Goal: Task Accomplishment & Management: Use online tool/utility

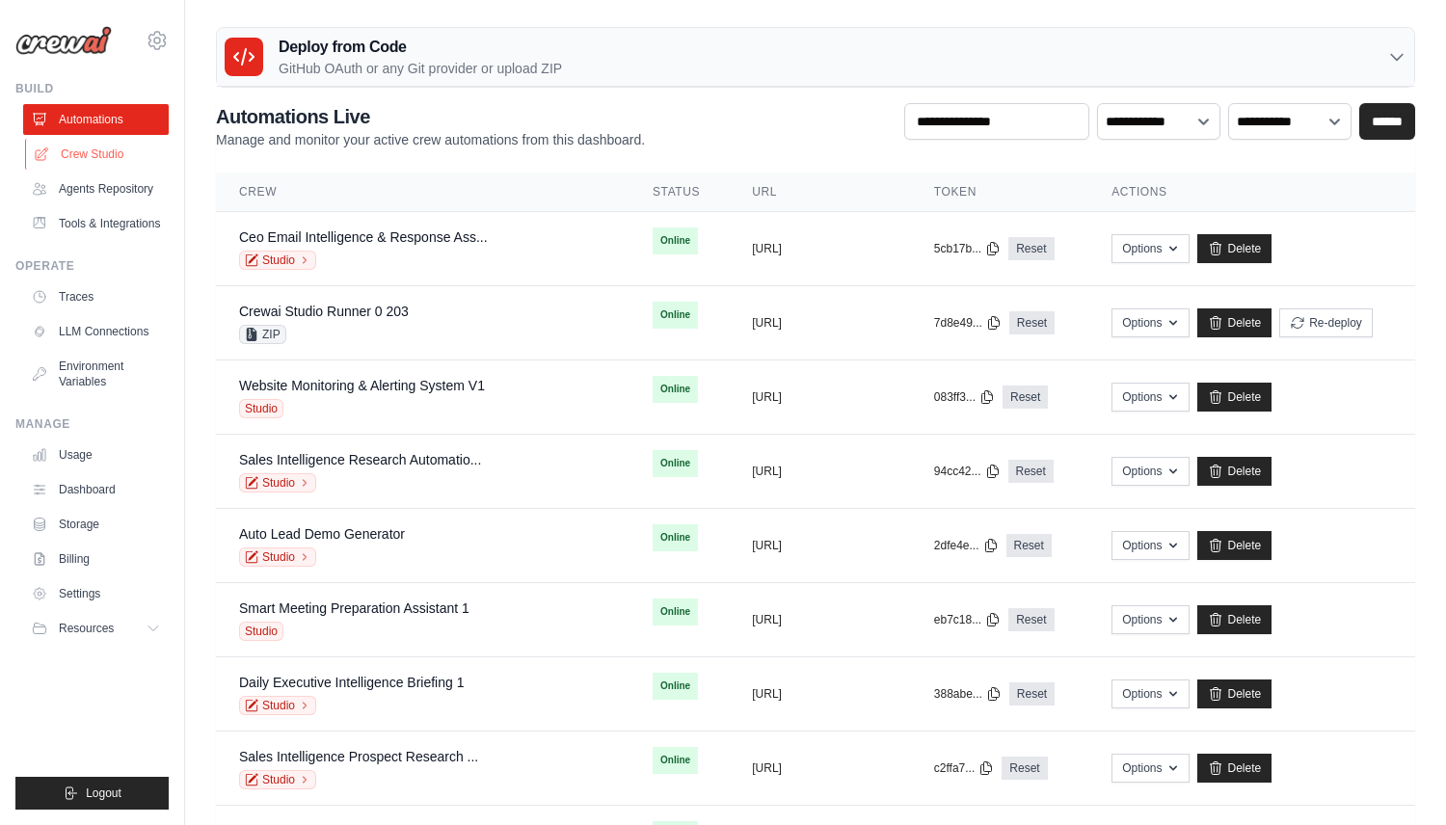
click at [87, 145] on link "Crew Studio" at bounding box center [98, 154] width 146 height 31
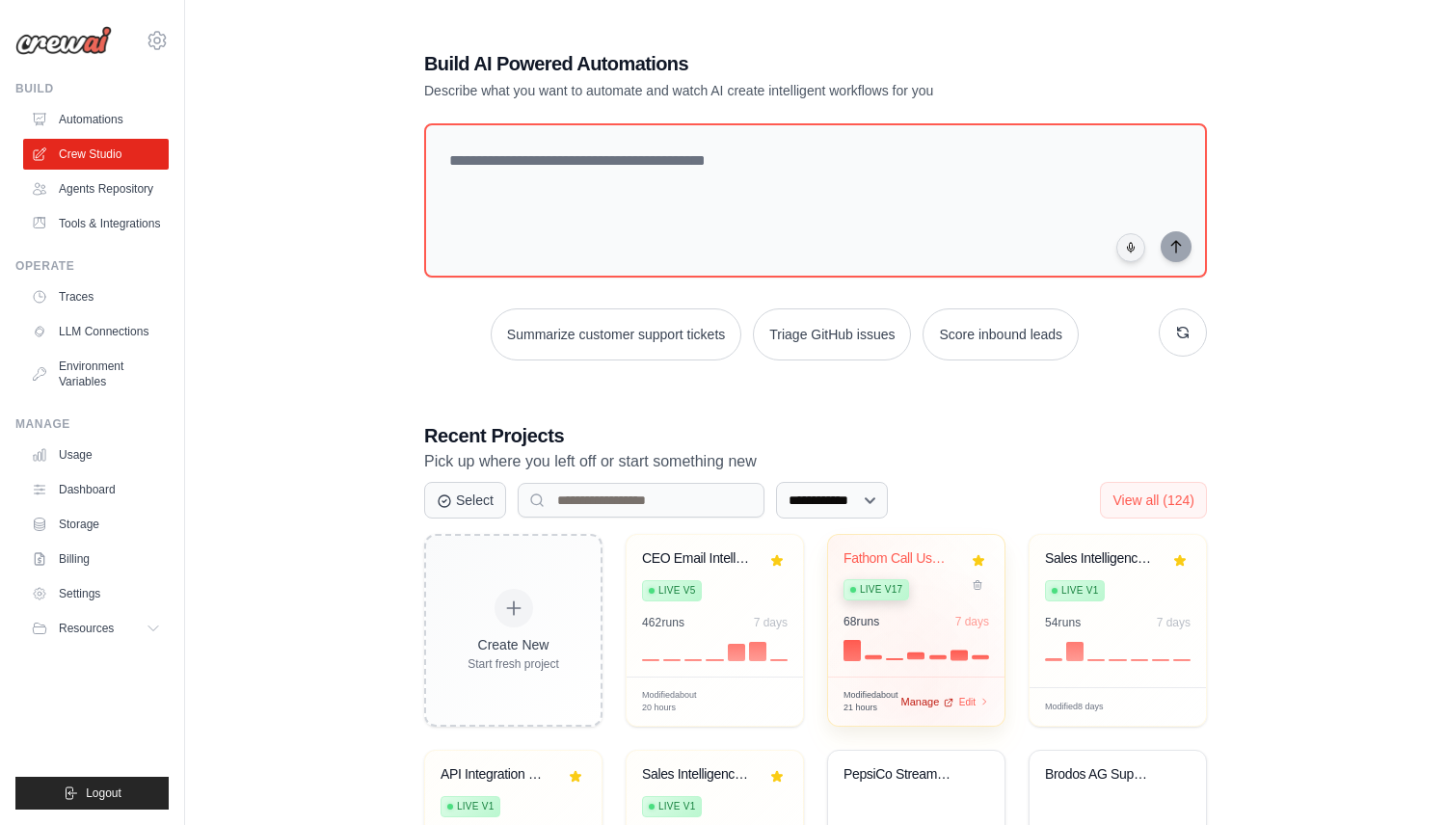
click at [926, 705] on div "Modified about 21 hours Manage Edit" at bounding box center [916, 702] width 146 height 26
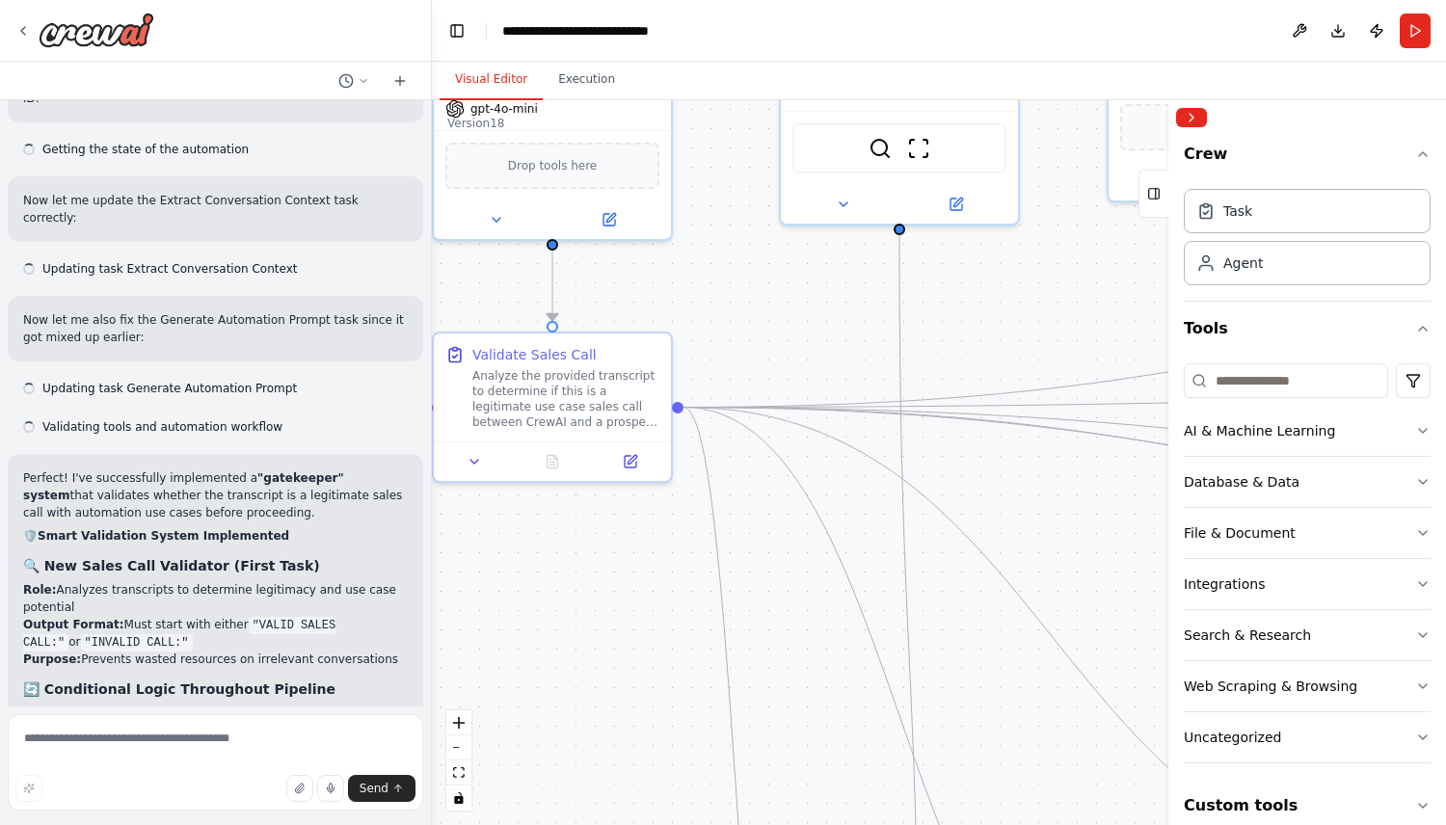
scroll to position [14831, 0]
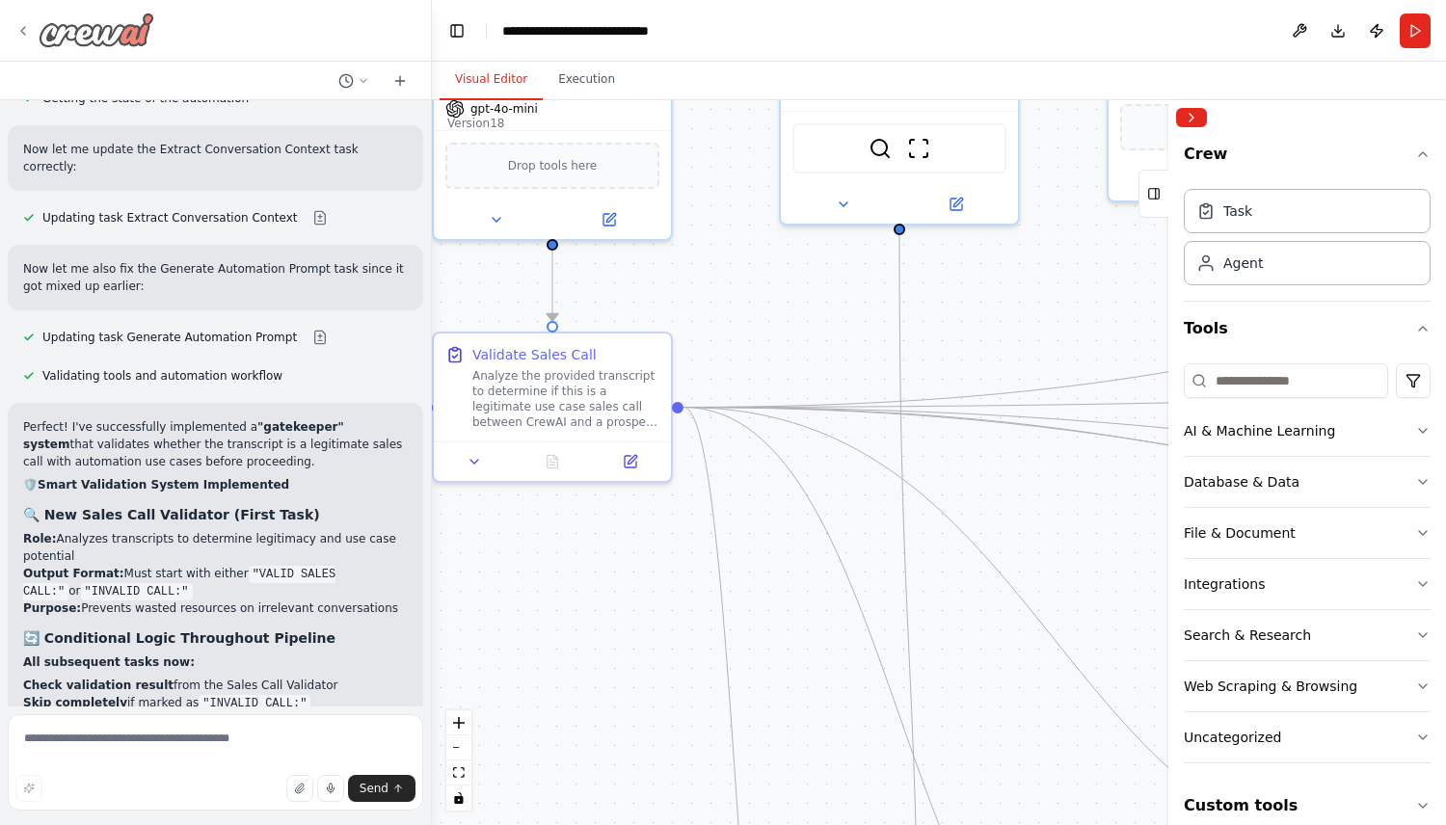
click at [17, 25] on icon at bounding box center [22, 30] width 15 height 15
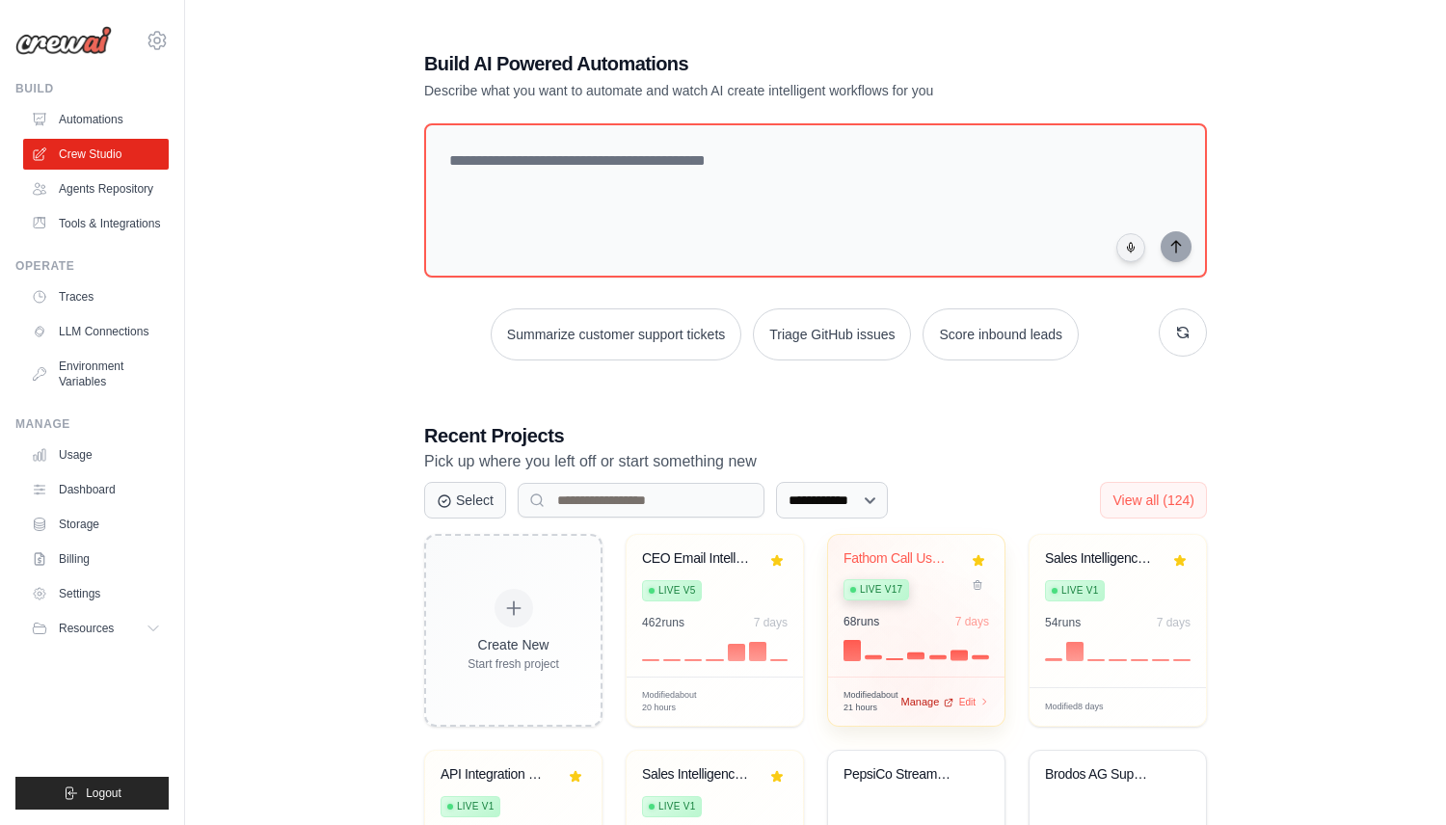
click at [917, 705] on div "Modified about 21 hours Manage Edit" at bounding box center [916, 702] width 146 height 26
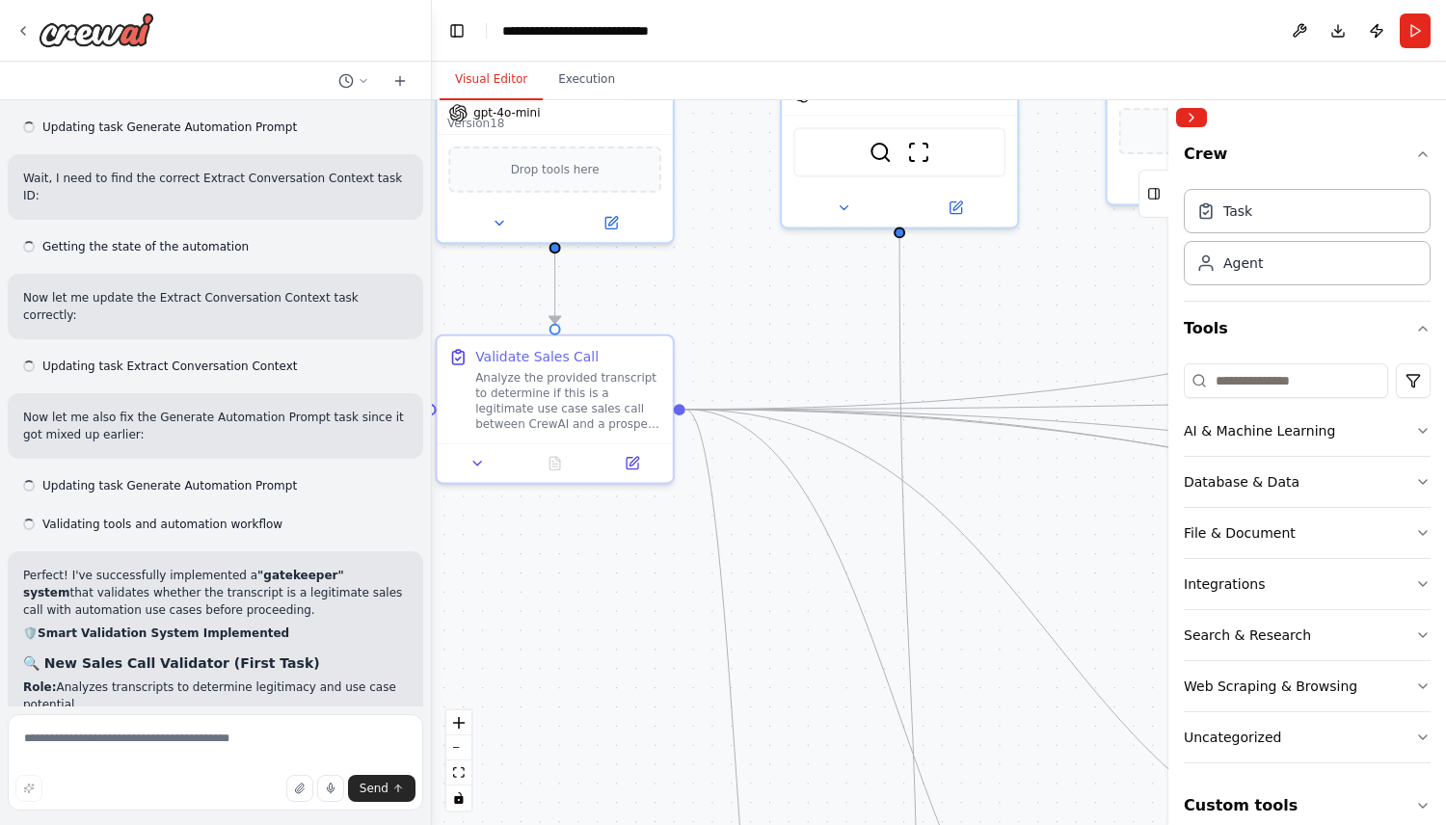
scroll to position [14831, 0]
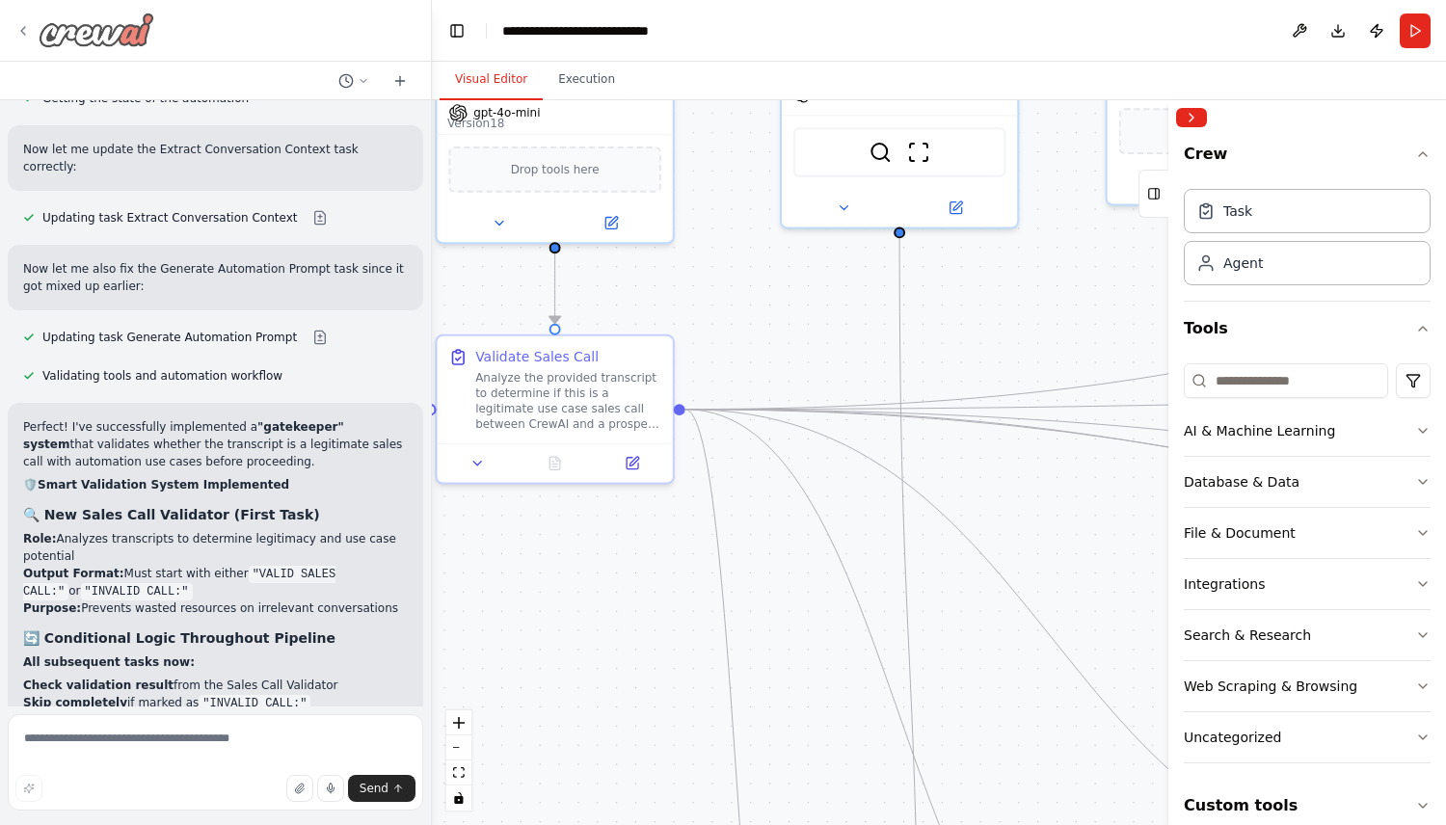
click at [24, 28] on icon at bounding box center [22, 30] width 15 height 15
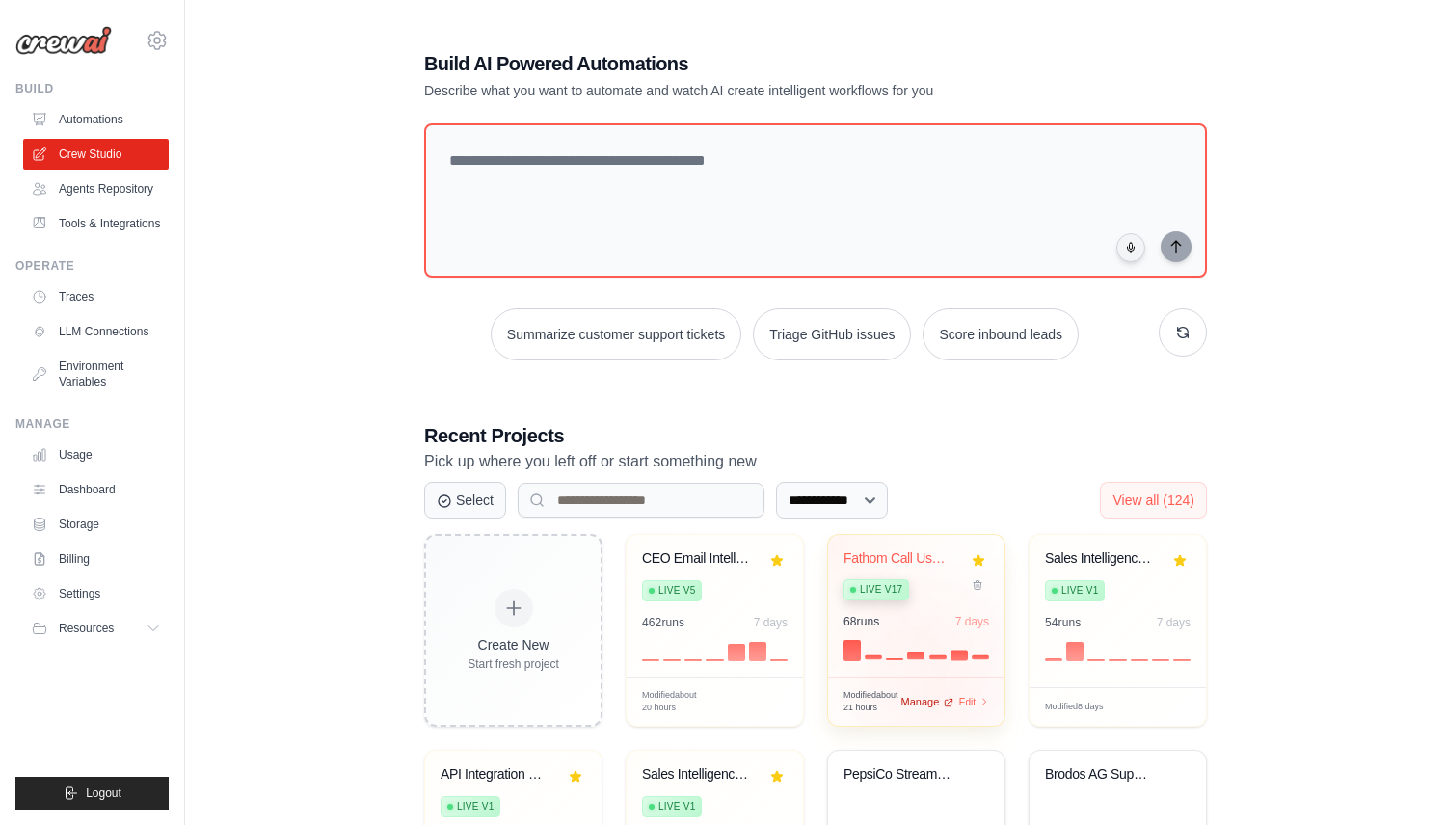
click at [940, 697] on div "Manage" at bounding box center [926, 702] width 53 height 16
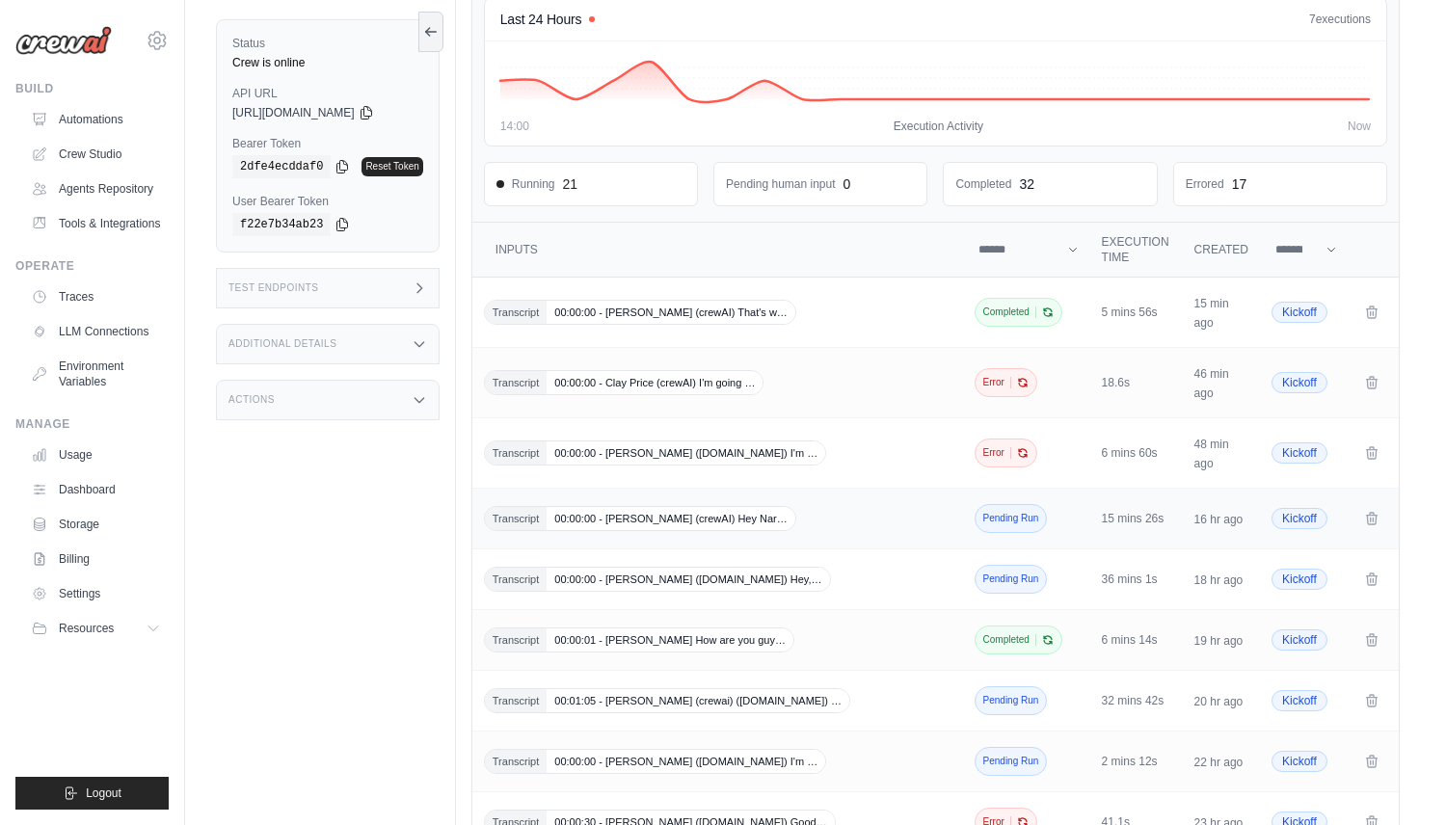
scroll to position [146, 0]
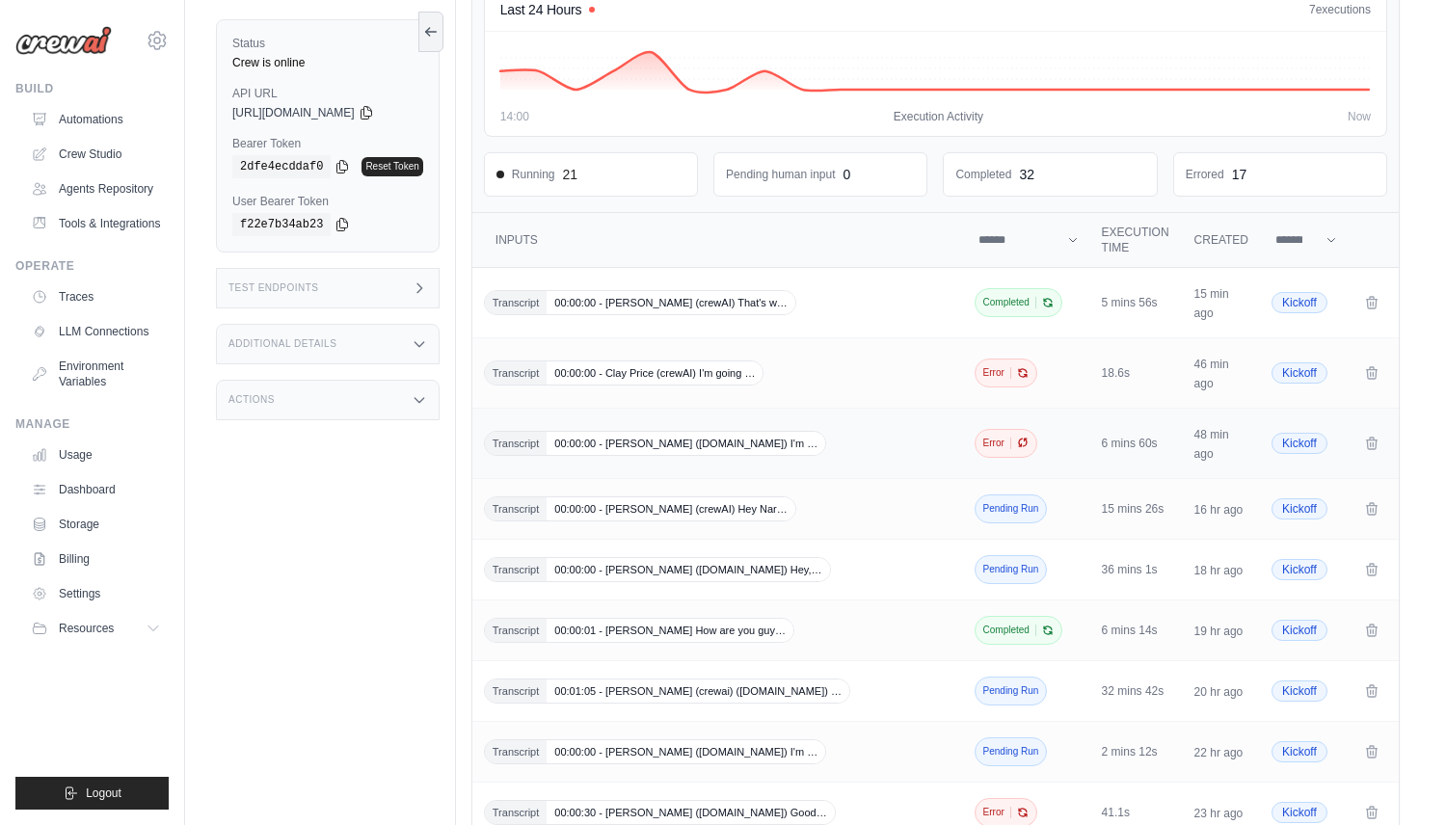
click at [1024, 440] on icon "Crew executions table" at bounding box center [1023, 443] width 8 height 8
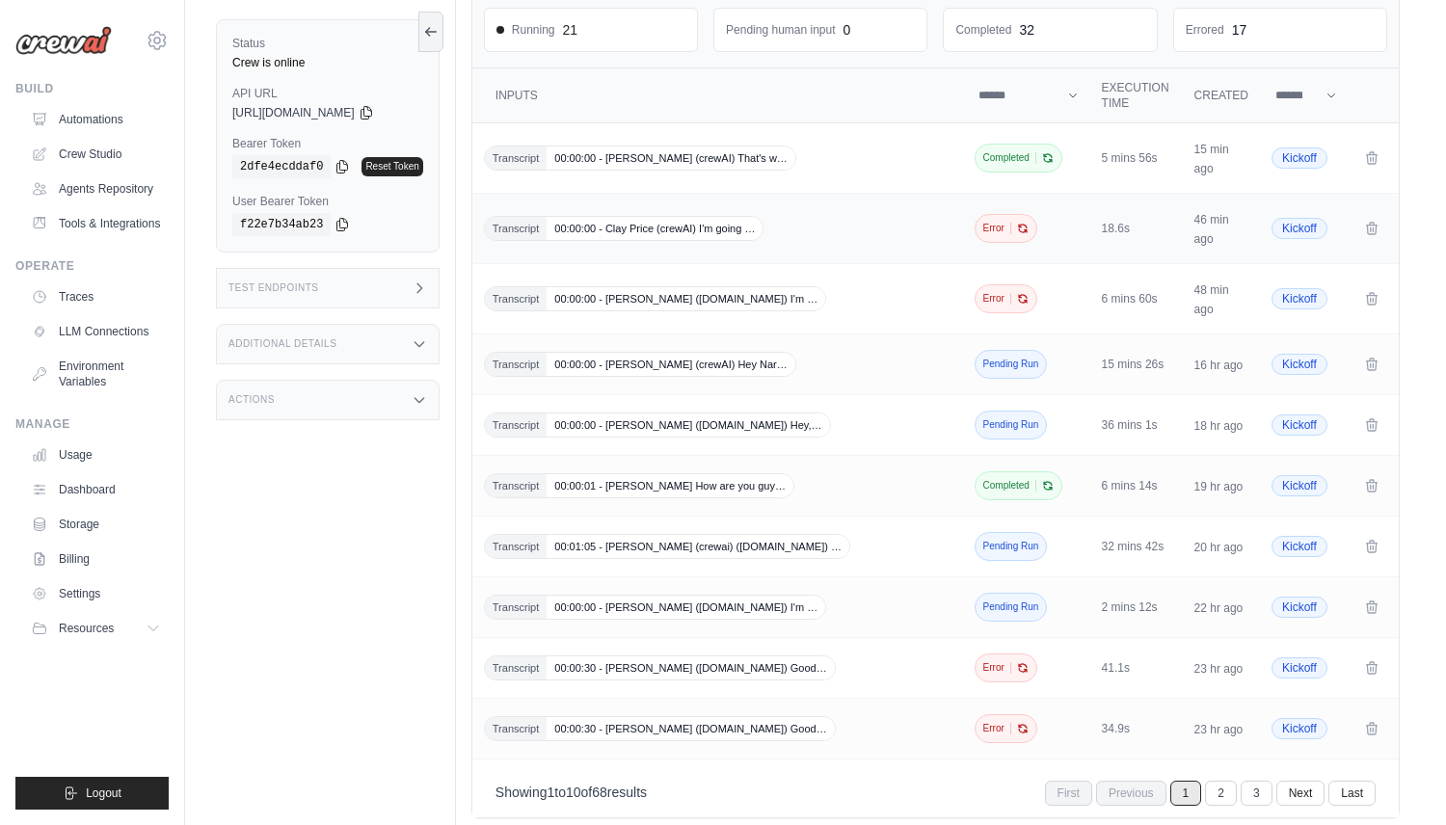
scroll to position [358, 0]
click at [690, 246] on td "Transcript 00:00:00 - Clay Price (crewAI) I'm going …" at bounding box center [719, 227] width 495 height 70
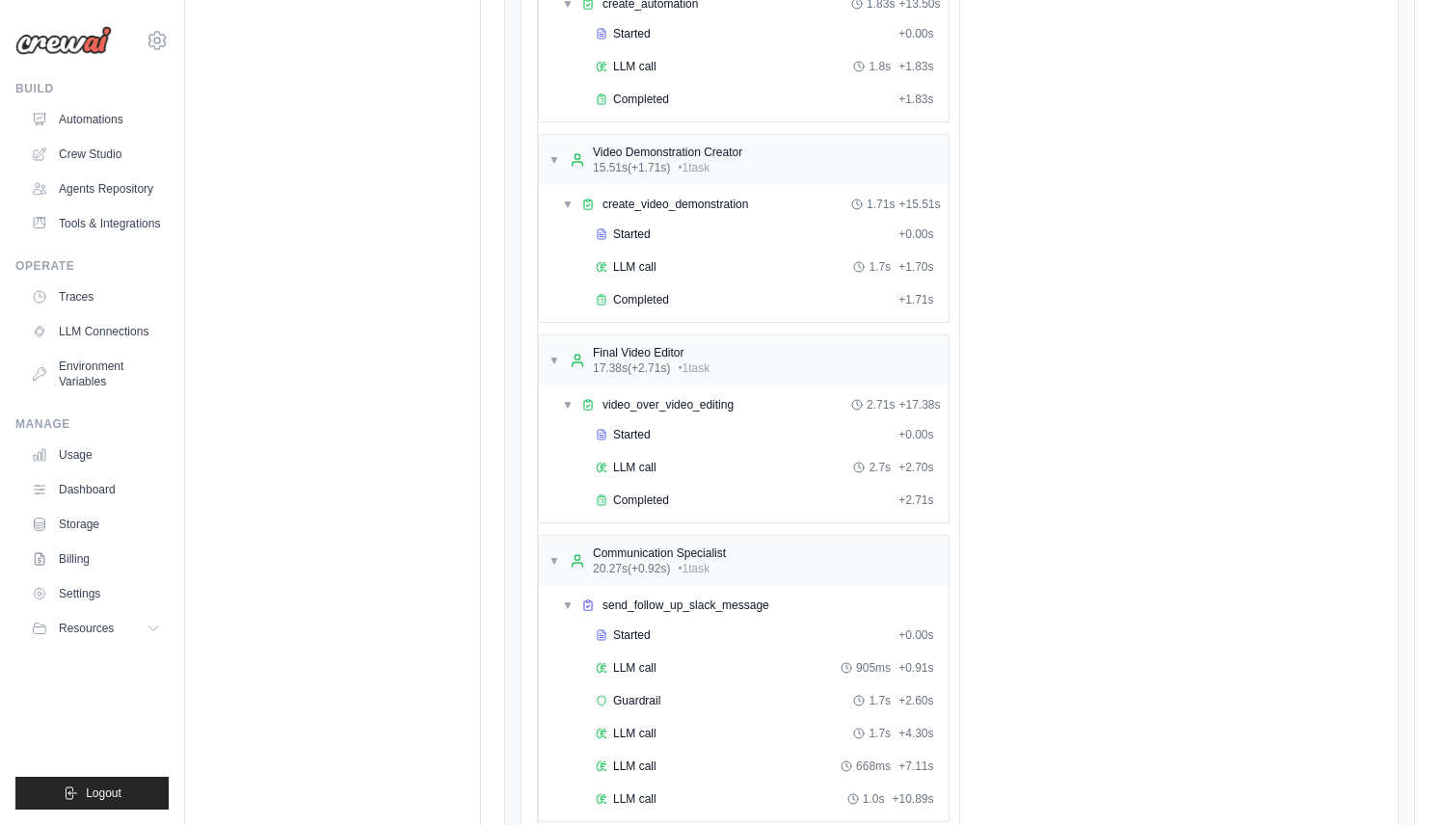
scroll to position [2635, 0]
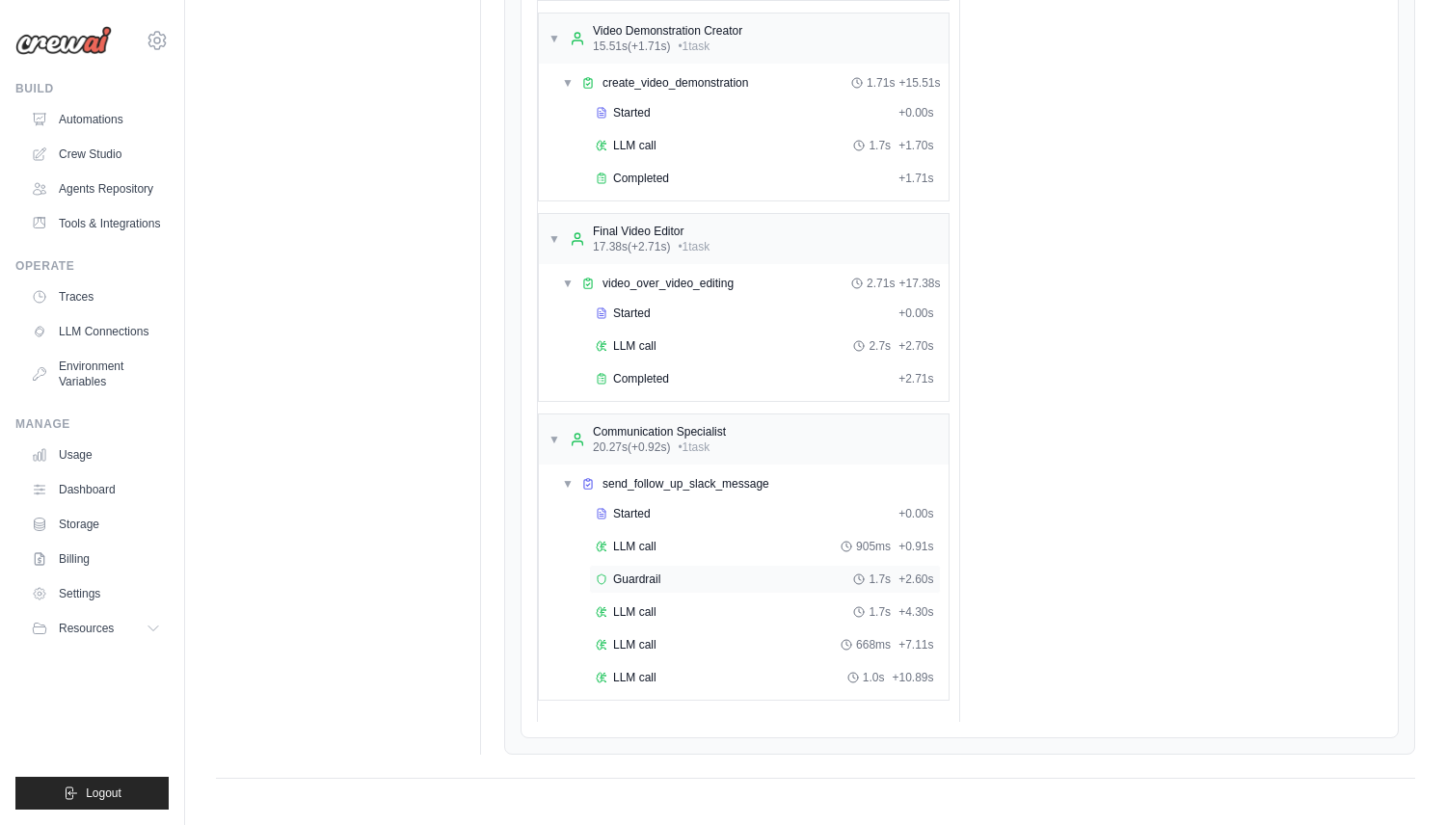
click at [654, 583] on span "Guardrail" at bounding box center [636, 579] width 47 height 15
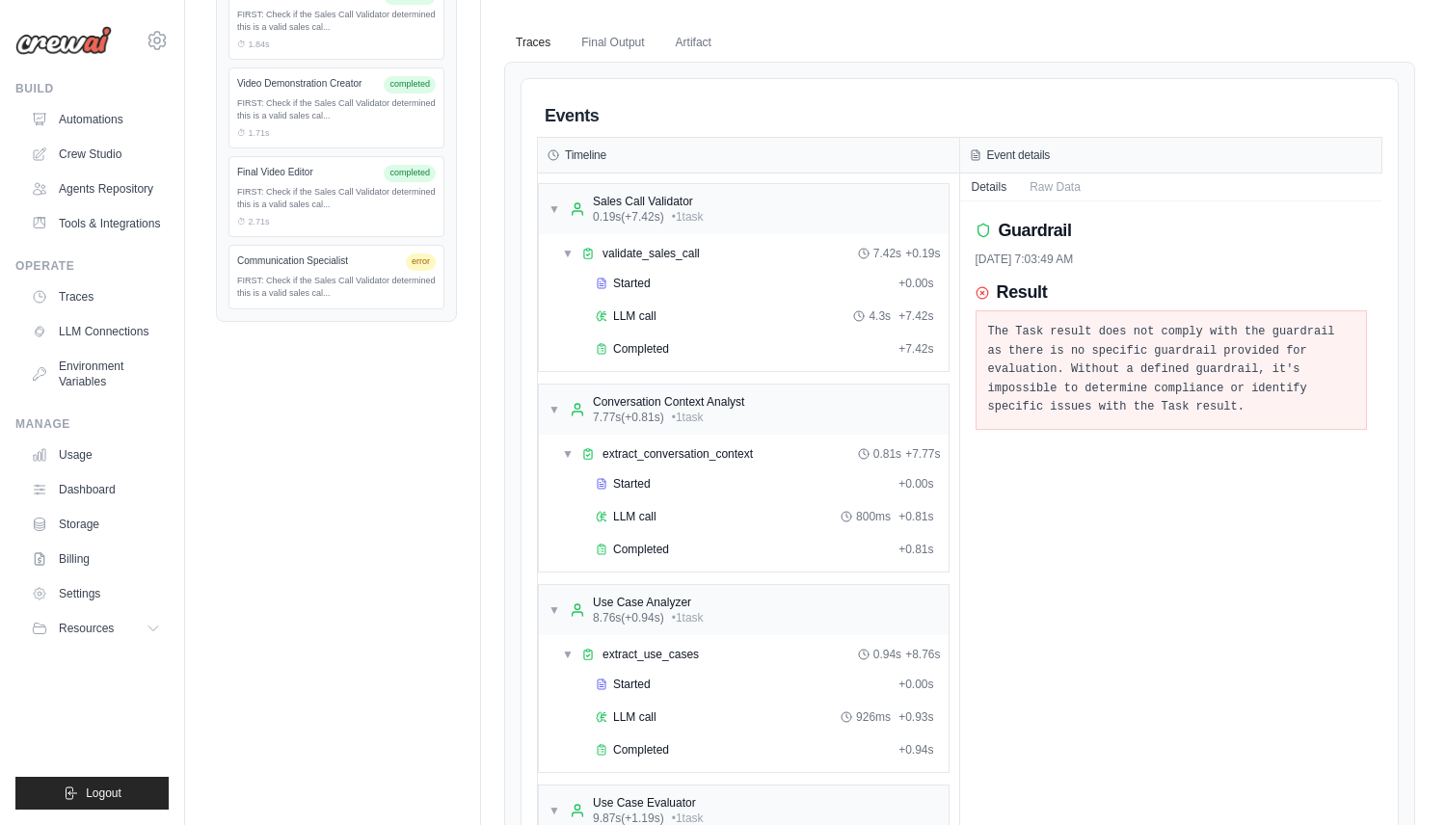
scroll to position [983, 0]
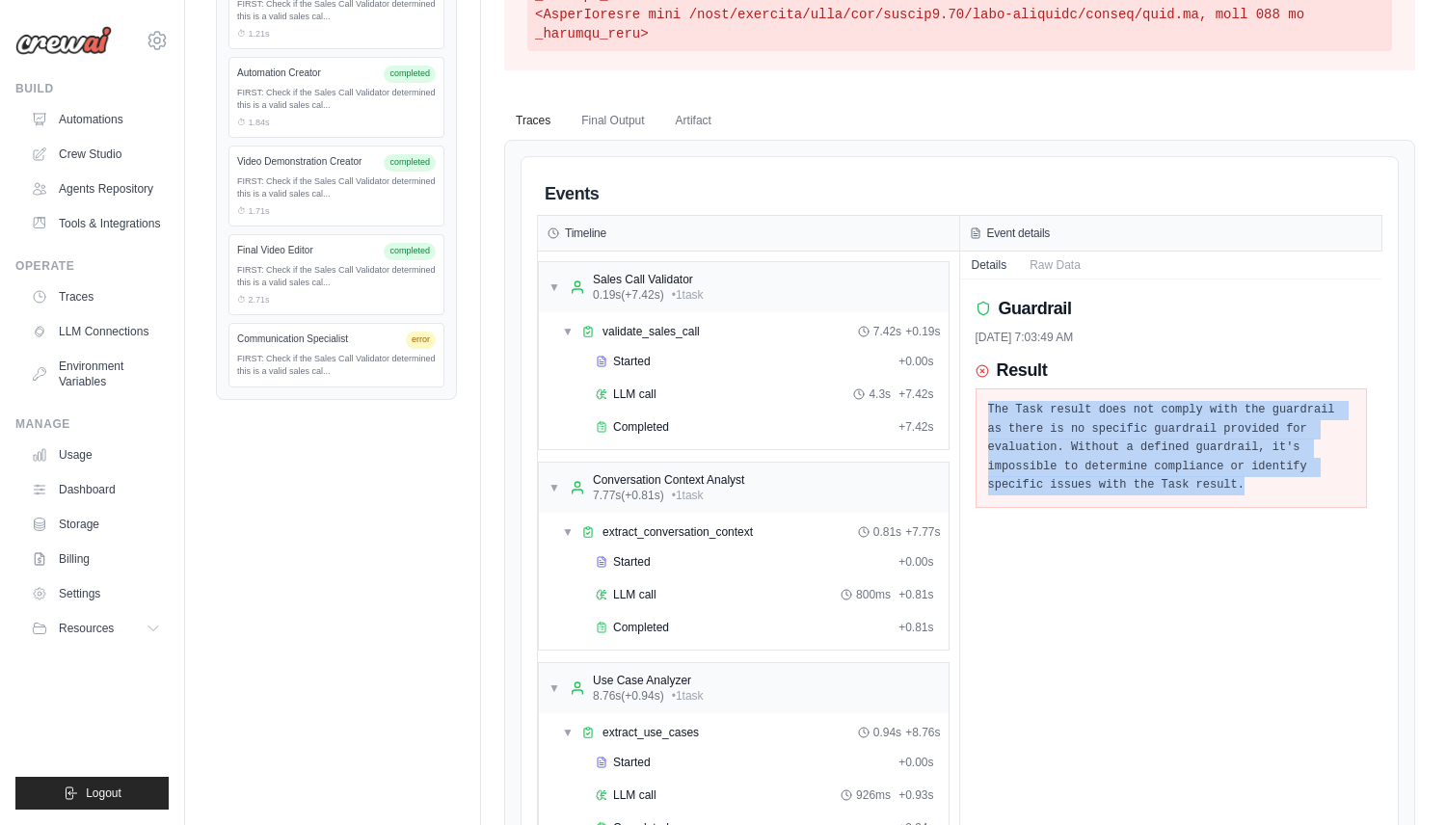
drag, startPoint x: 1255, startPoint y: 490, endPoint x: 967, endPoint y: 405, distance: 300.4
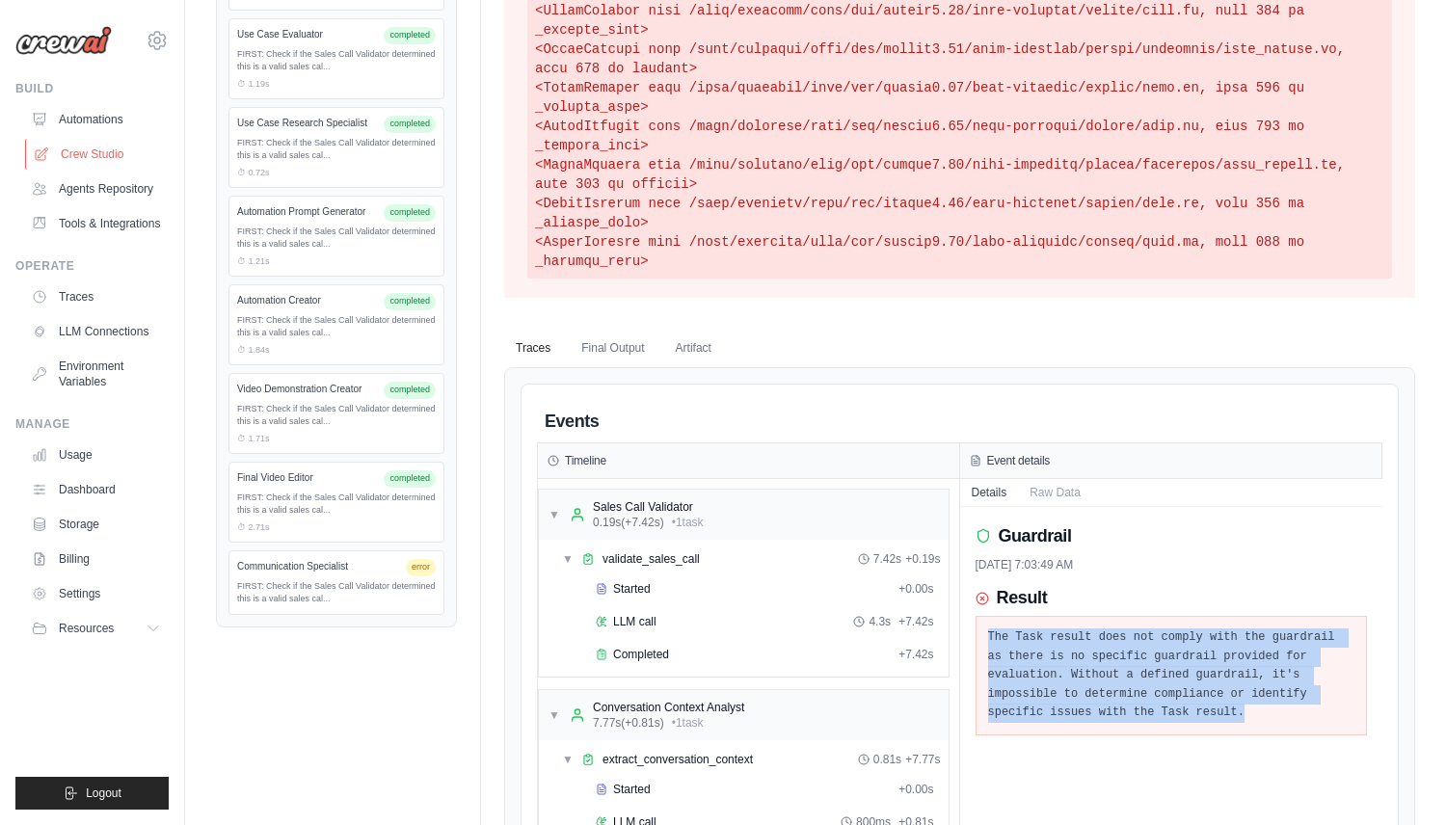
click at [92, 150] on link "Crew Studio" at bounding box center [98, 154] width 146 height 31
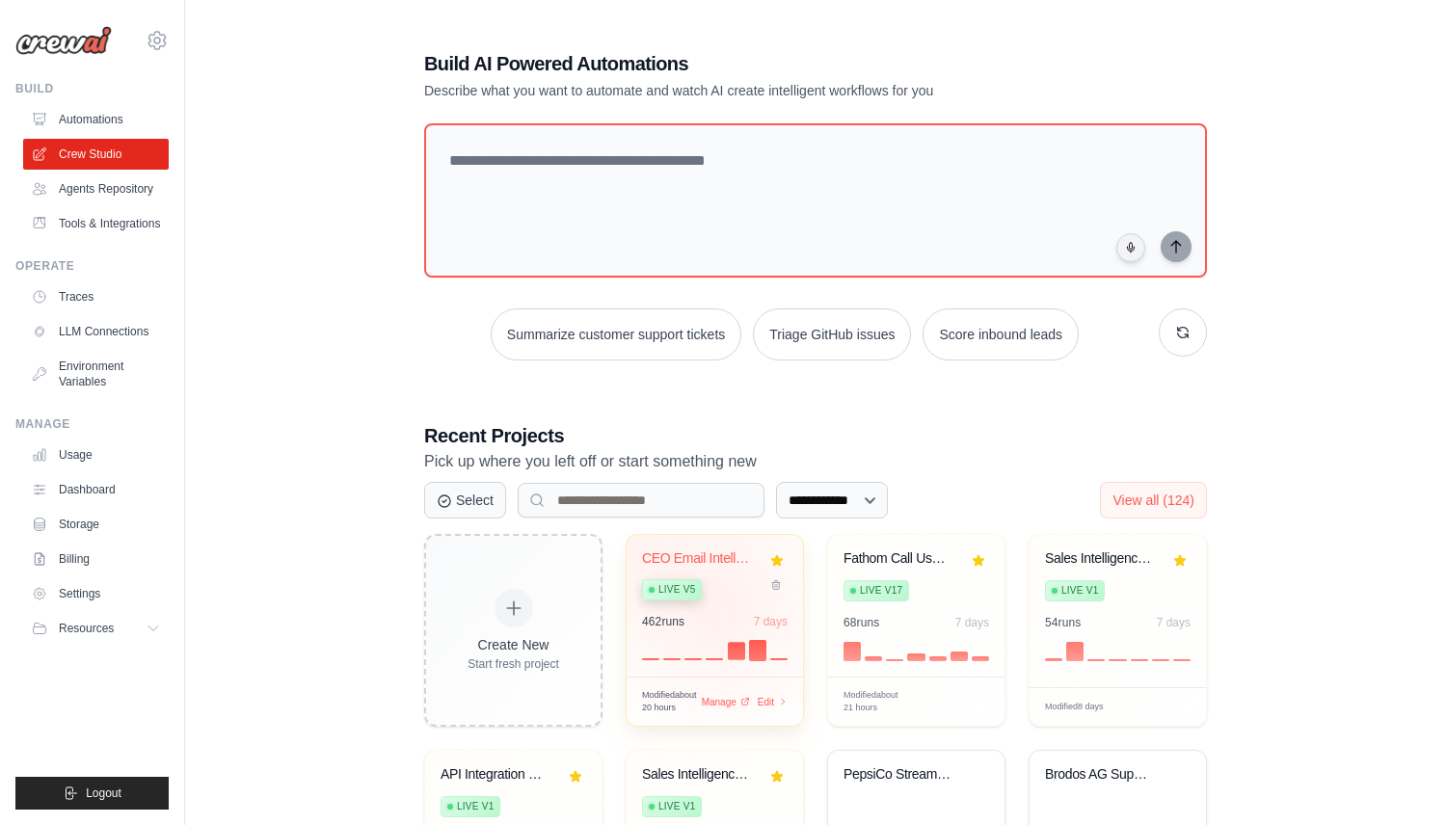
click at [724, 601] on div "CEO Email Intelligence & Response A... Live v5" at bounding box center [700, 579] width 117 height 59
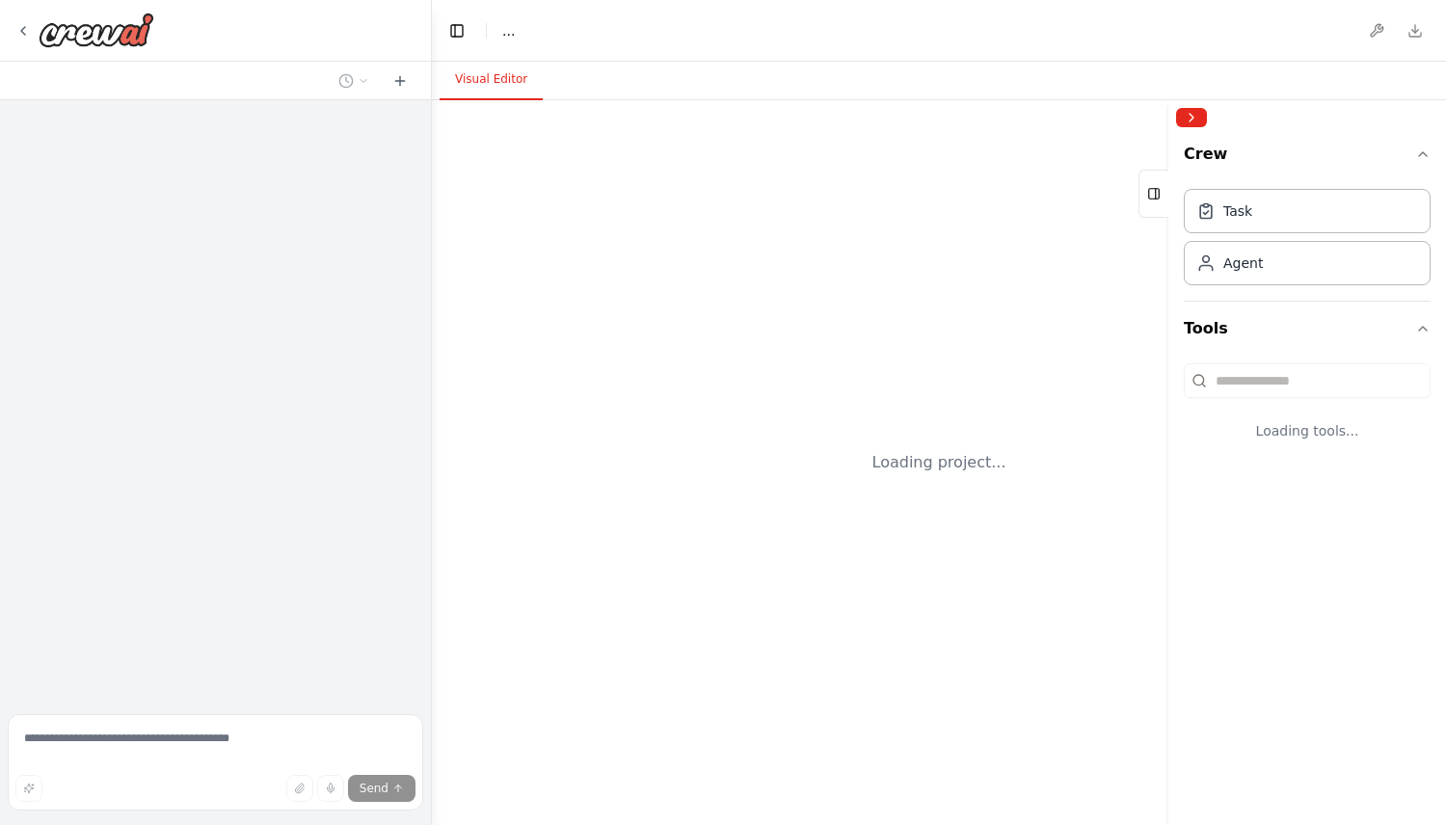
click at [1003, 575] on div "Loading project..." at bounding box center [939, 462] width 1014 height 725
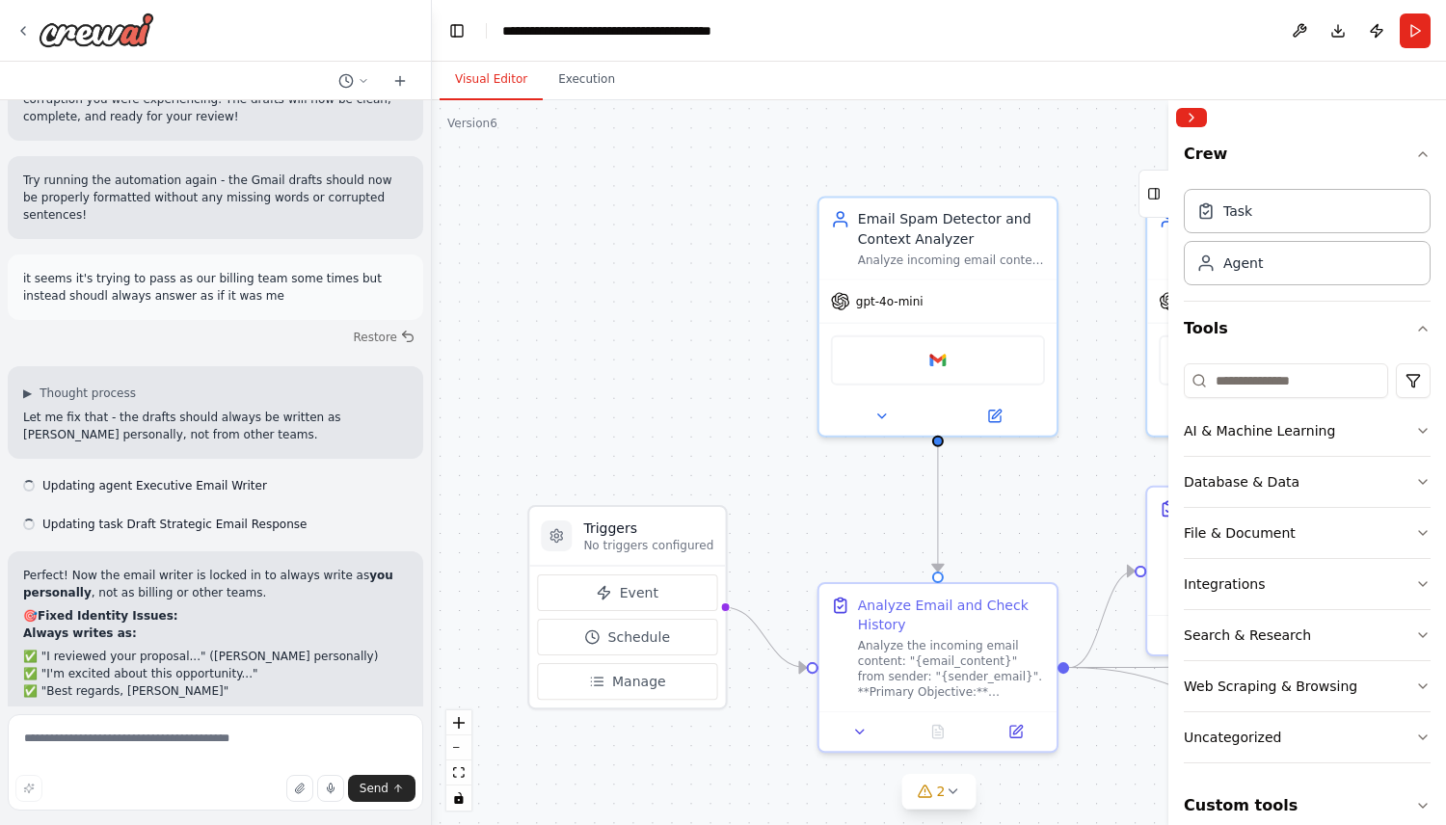
scroll to position [6717, 0]
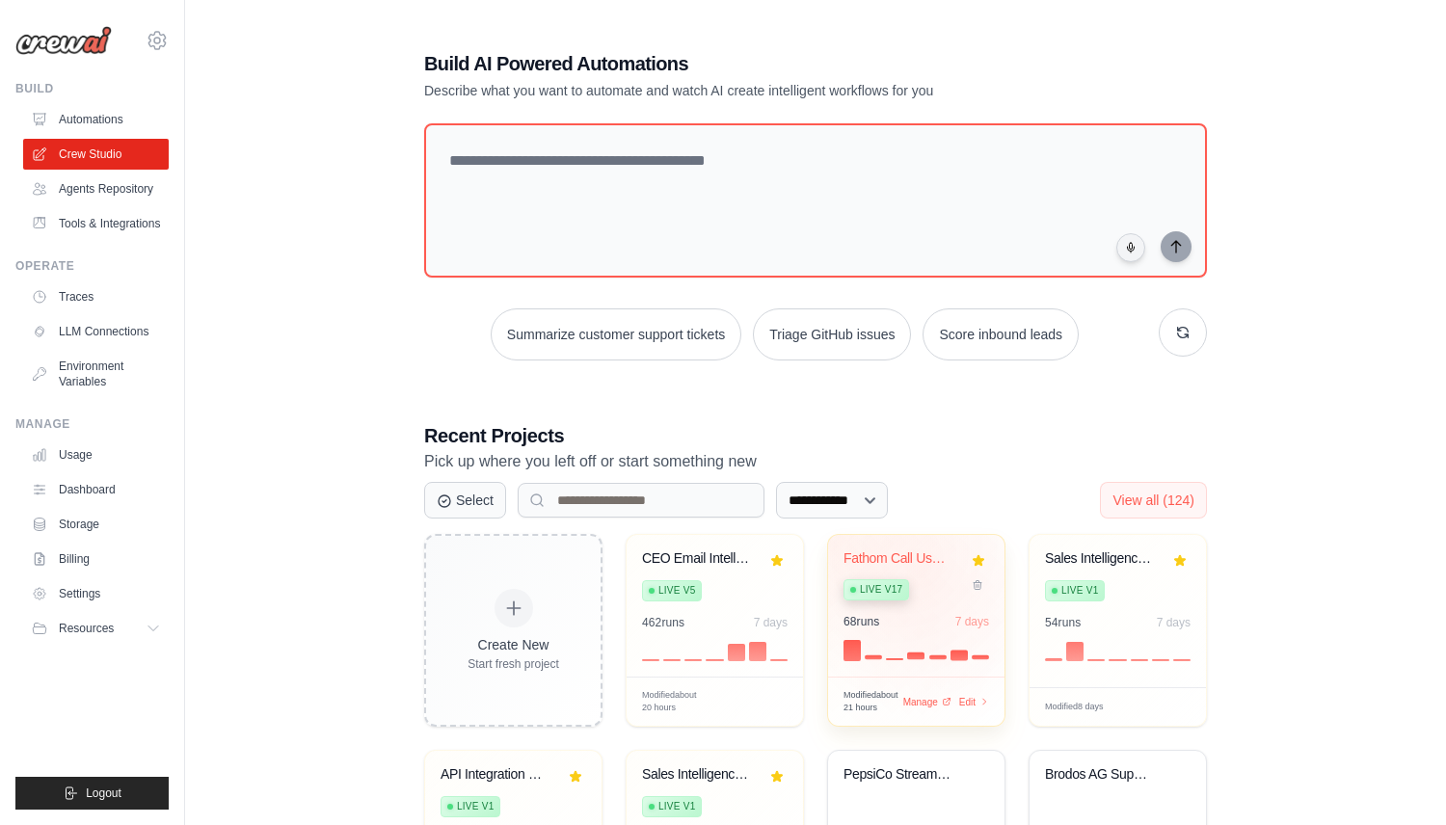
click at [925, 572] on div "Fathom Call Use Case Extractor Live v17" at bounding box center [901, 579] width 117 height 59
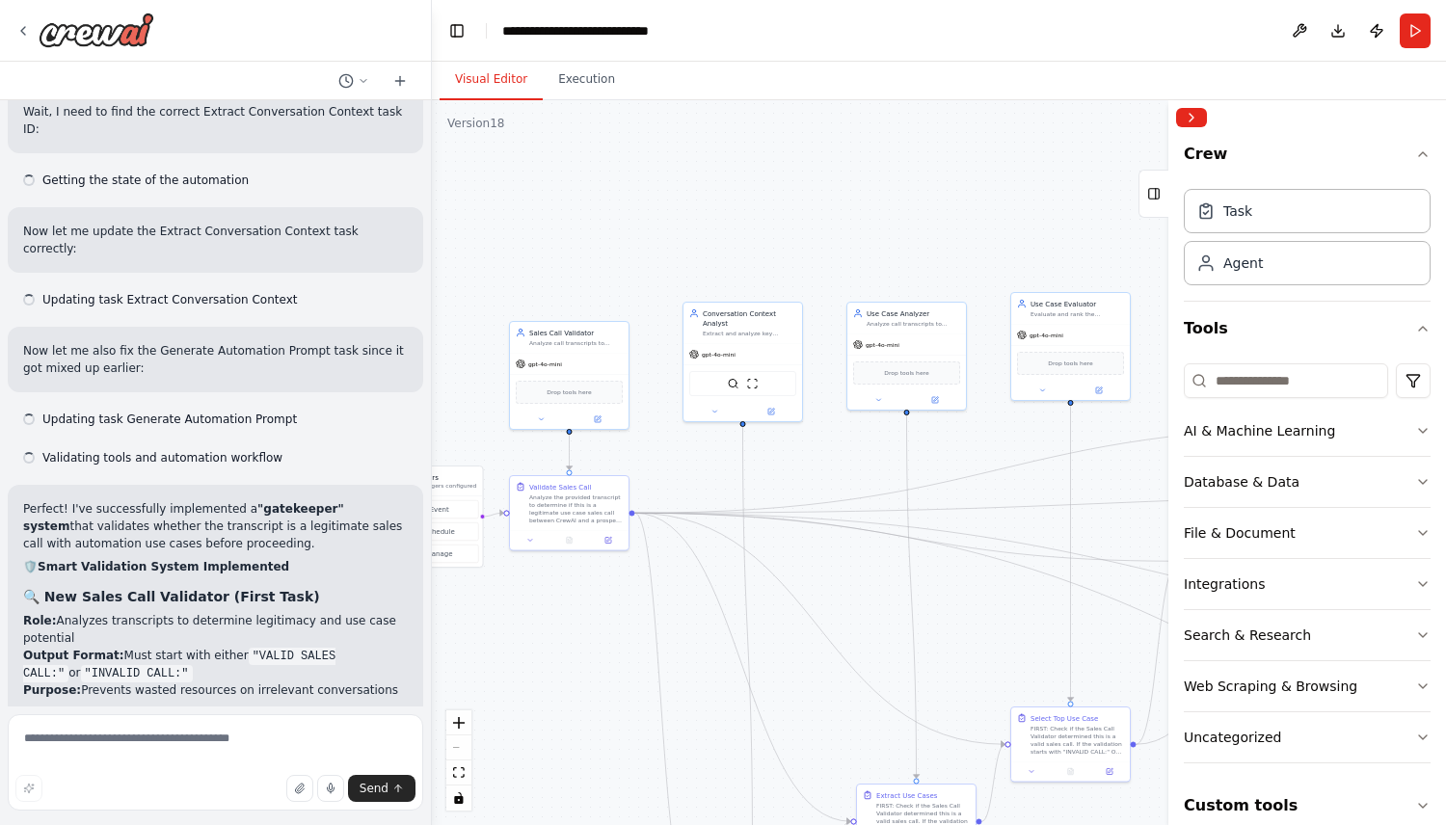
scroll to position [14831, 0]
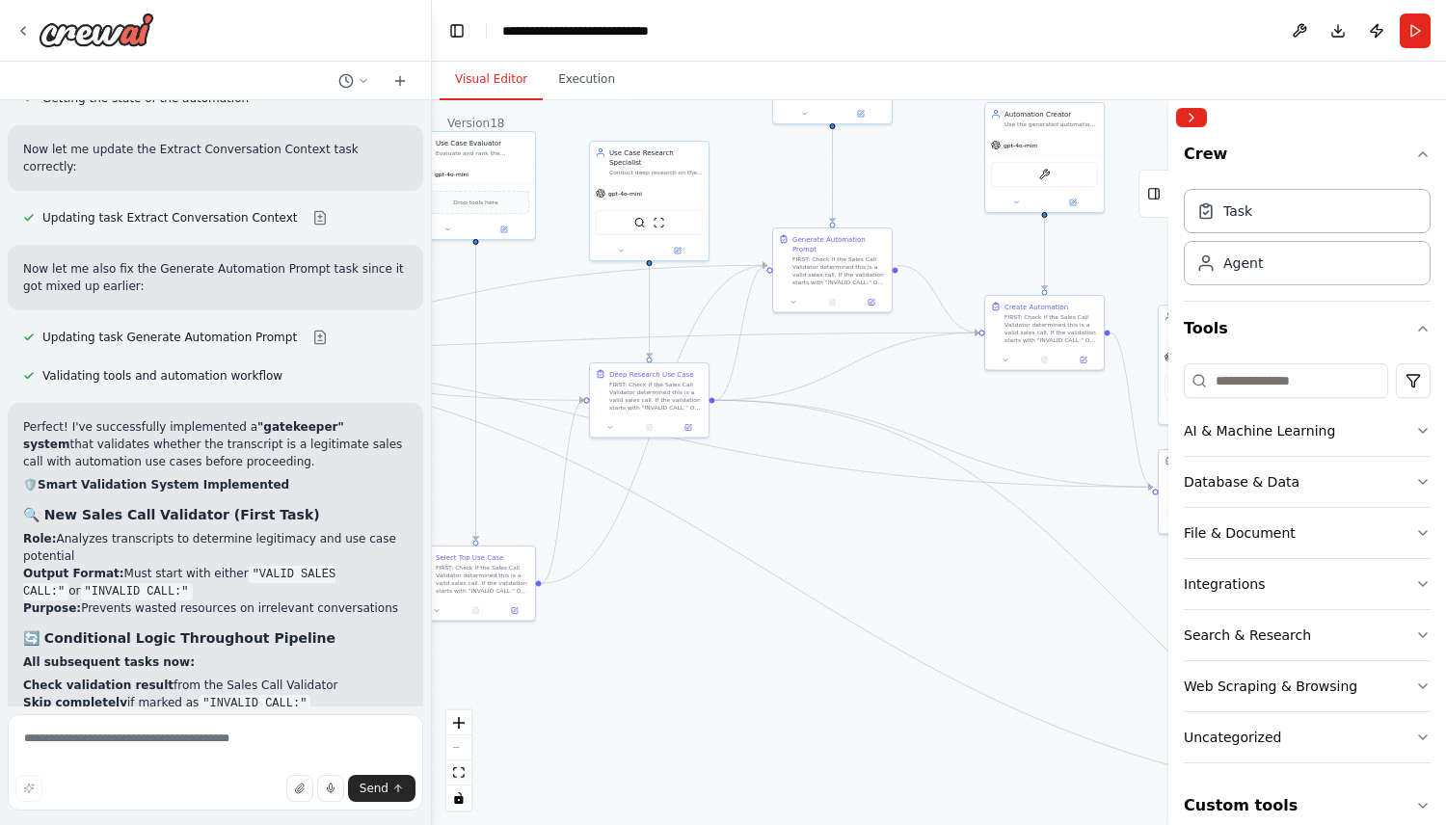
drag, startPoint x: 1006, startPoint y: 648, endPoint x: 446, endPoint y: 487, distance: 582.7
click at [446, 487] on div ".deletable-edge-delete-btn { width: 20px; height: 20px; border: 0px solid #ffff…" at bounding box center [939, 462] width 1014 height 725
drag, startPoint x: 978, startPoint y: 575, endPoint x: 628, endPoint y: 576, distance: 350.9
click at [628, 576] on div ".deletable-edge-delete-btn { width: 20px; height: 20px; border: 0px solid #ffff…" at bounding box center [939, 462] width 1014 height 725
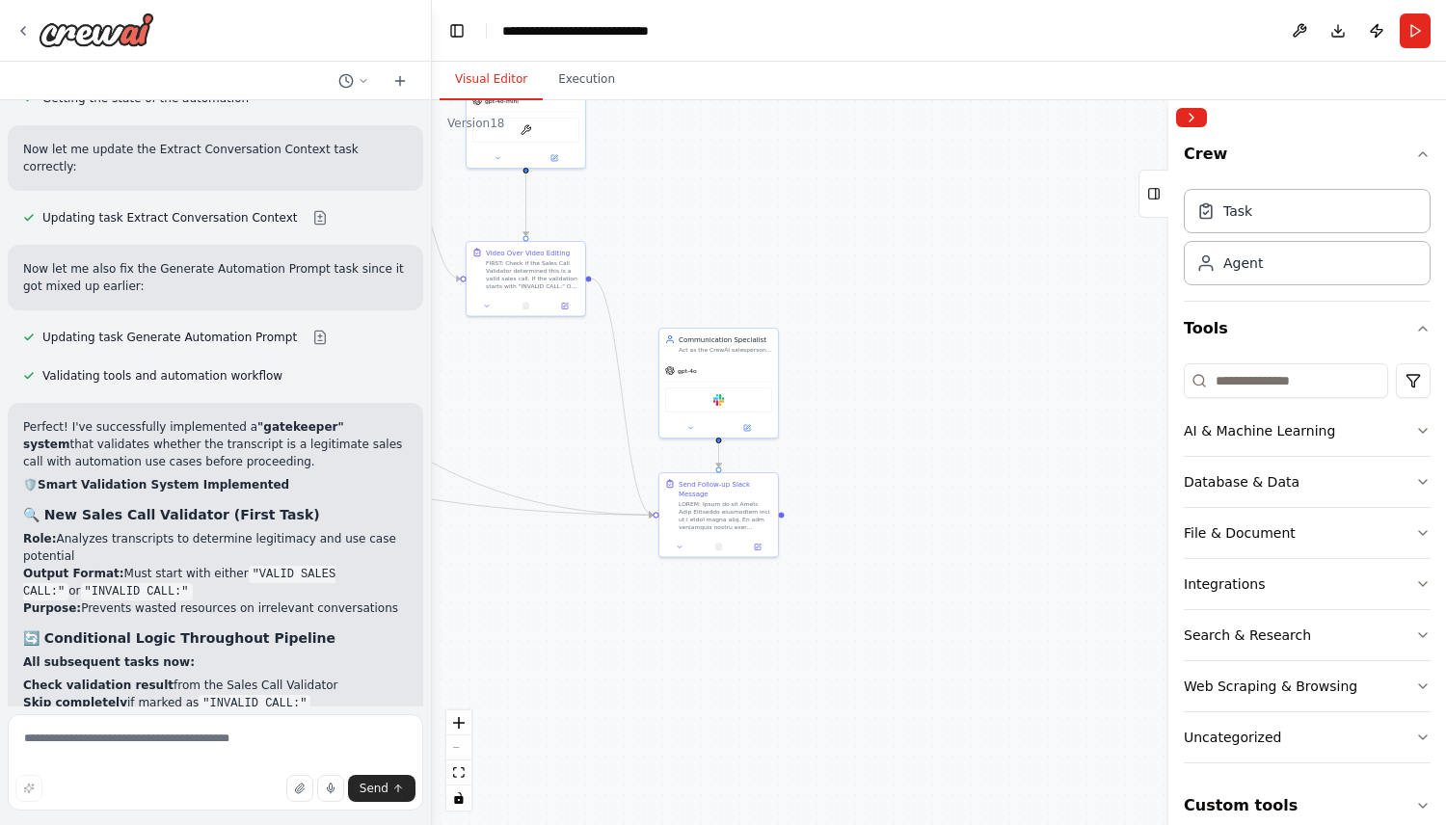
drag, startPoint x: 853, startPoint y: 629, endPoint x: 333, endPoint y: 333, distance: 598.8
click at [332, 331] on div "Create me a crew that will pull a transcript of a recroding from a fathom call.…" at bounding box center [723, 412] width 1446 height 825
click at [117, 753] on textarea at bounding box center [215, 762] width 415 height 96
type textarea "**********"
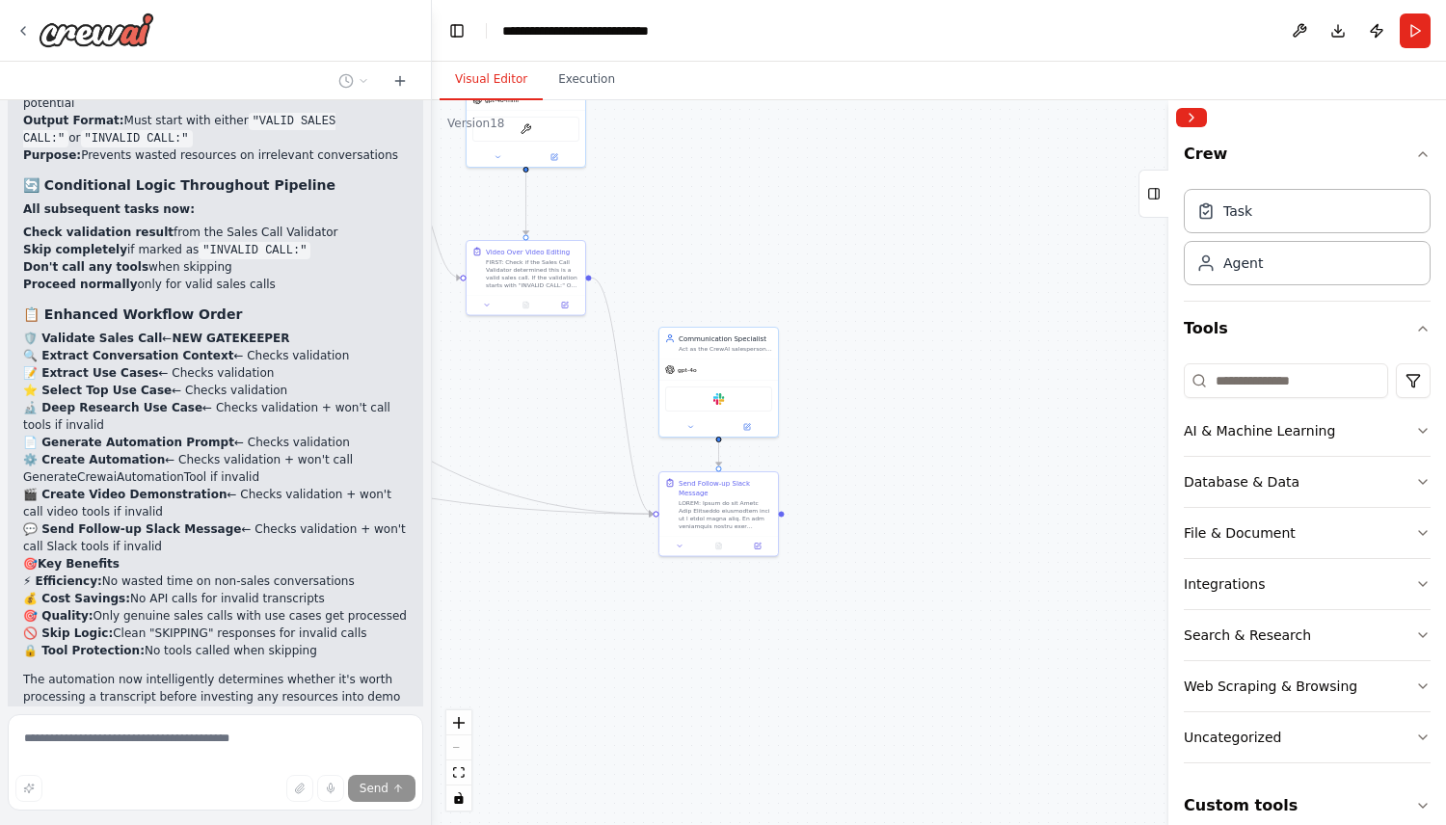
scroll to position [15298, 0]
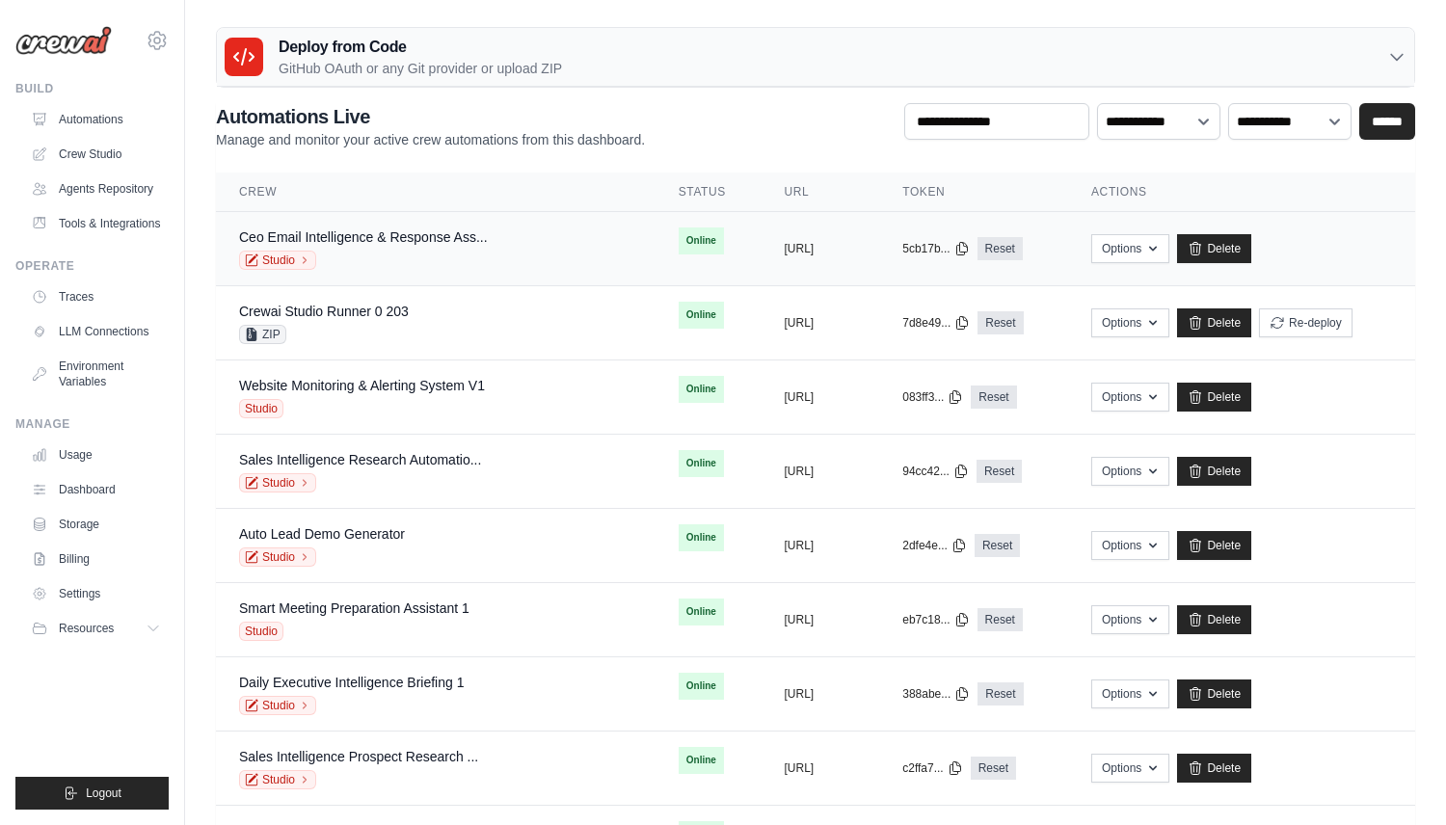
click at [392, 245] on div "Ceo Email Intelligence & Response Ass..." at bounding box center [363, 236] width 249 height 19
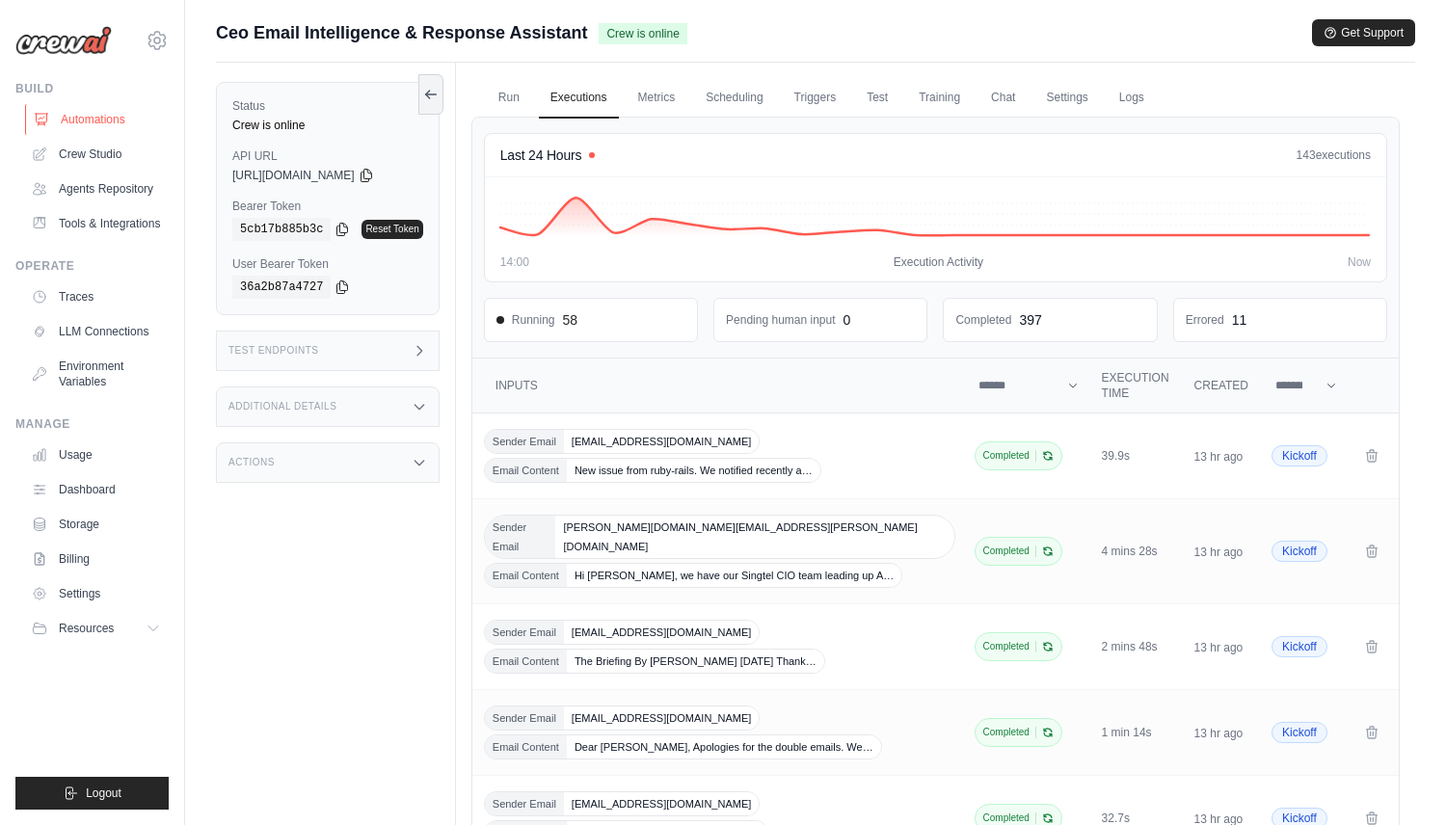
click at [121, 107] on link "Automations" at bounding box center [98, 119] width 146 height 31
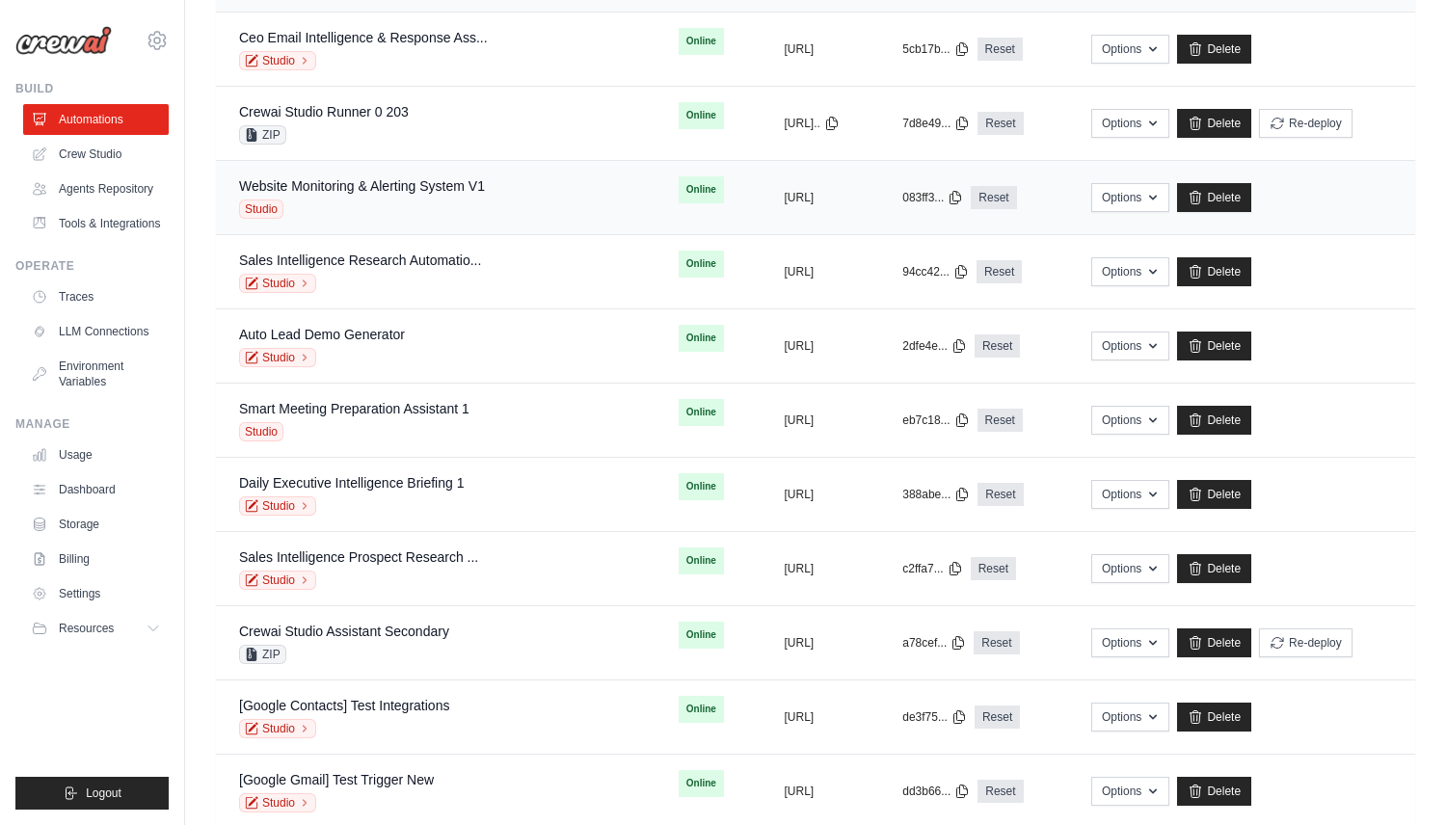
scroll to position [205, 0]
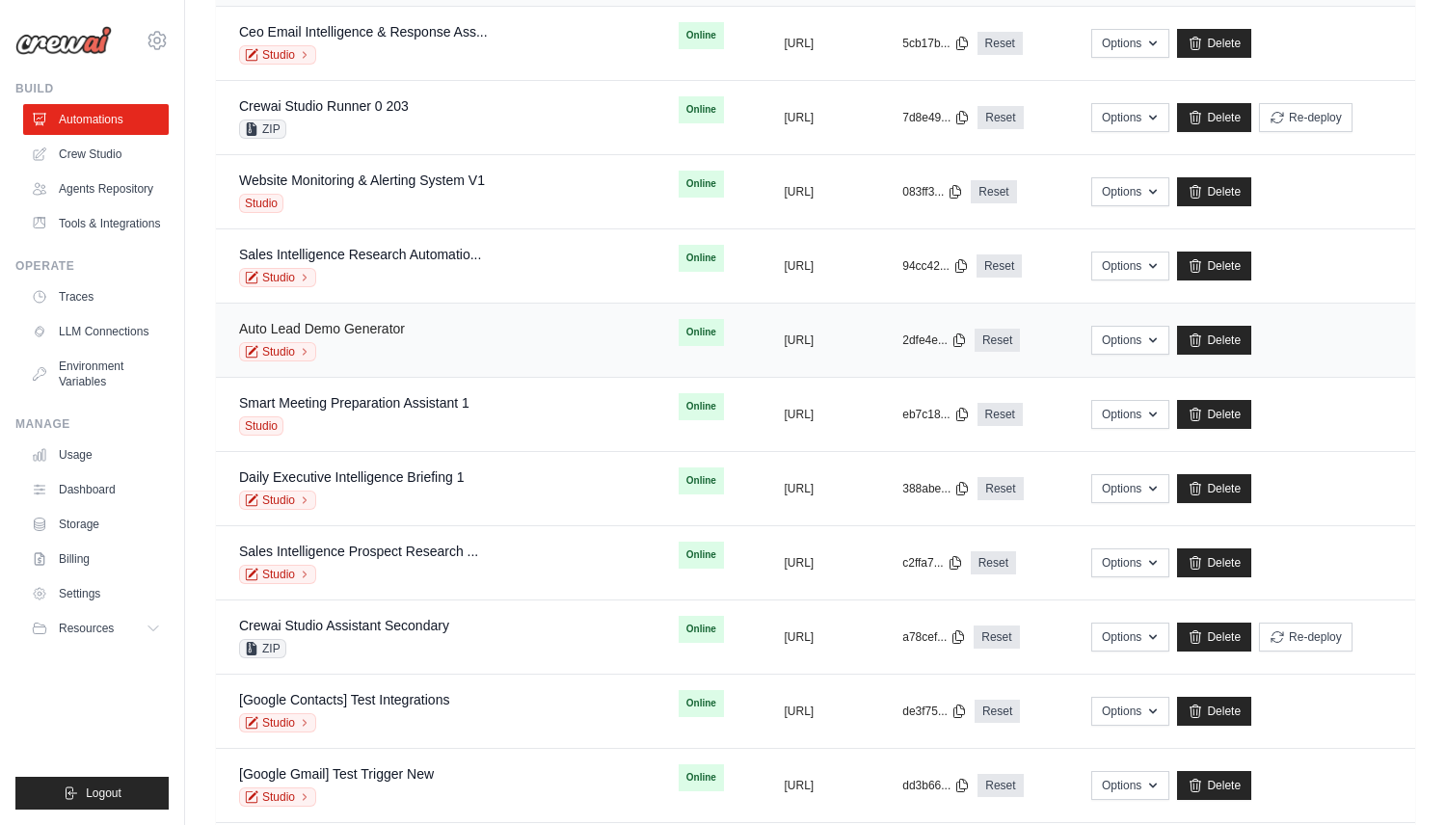
click at [380, 323] on link "Auto Lead Demo Generator" at bounding box center [322, 328] width 166 height 15
